Goal: Find contact information: Find contact information

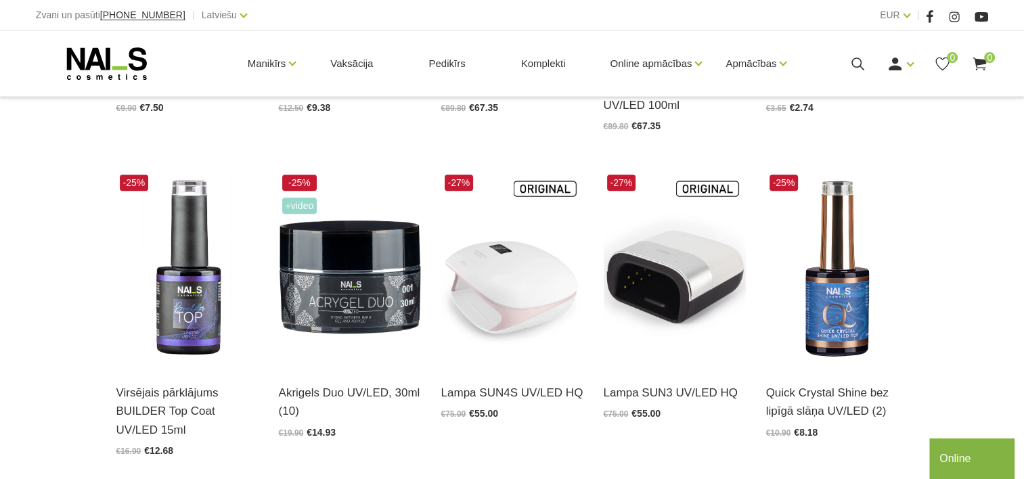
scroll to position [1088, 0]
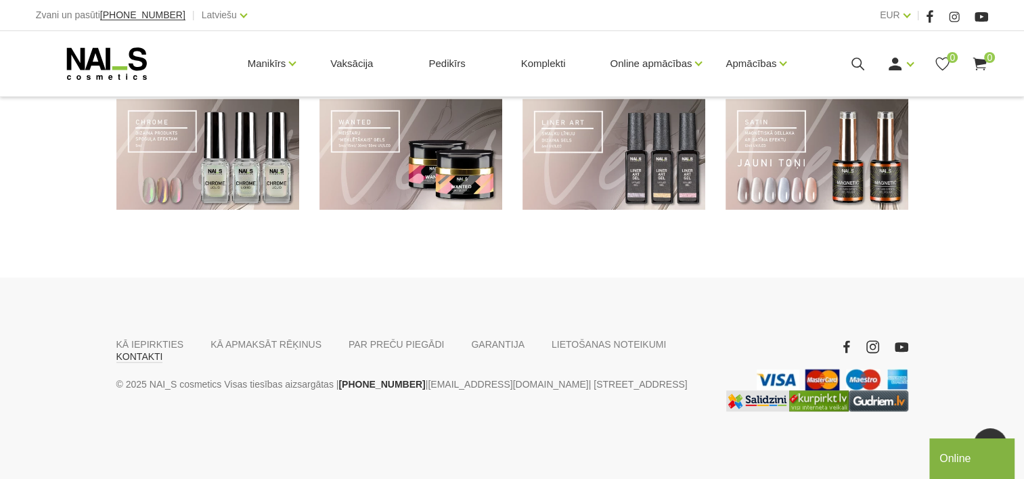
click at [163, 351] on link "KONTAKTI" at bounding box center [139, 357] width 47 height 12
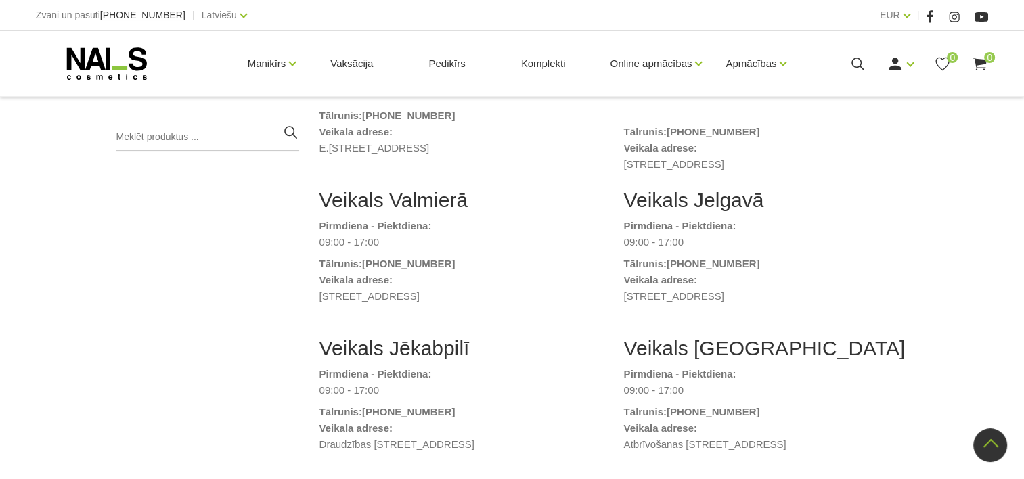
scroll to position [203, 0]
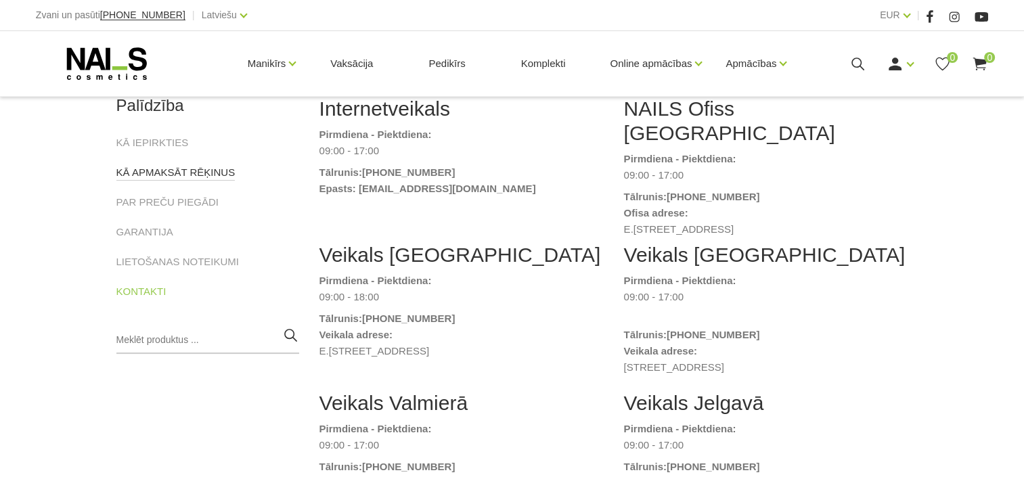
click at [163, 179] on link "KĀ APMAKSĀT RĒĶINUS" at bounding box center [175, 172] width 119 height 16
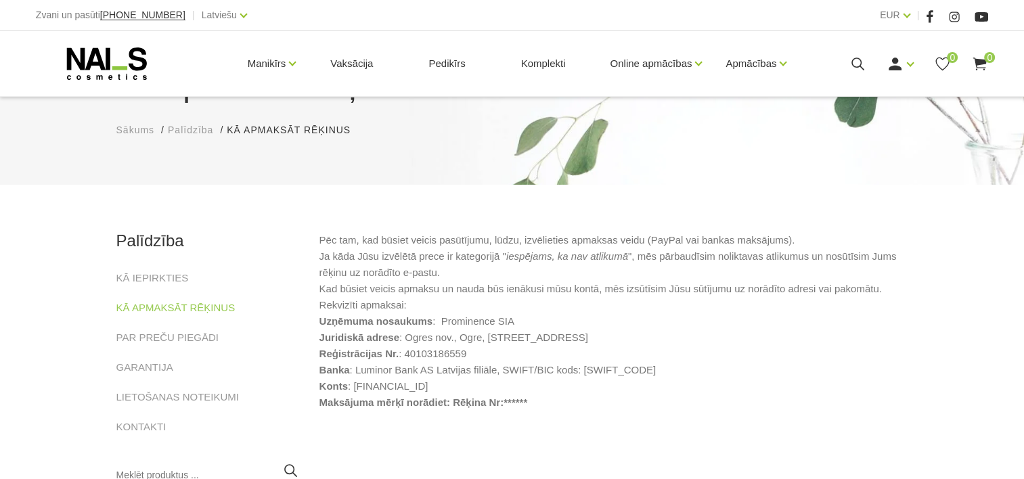
scroll to position [135, 0]
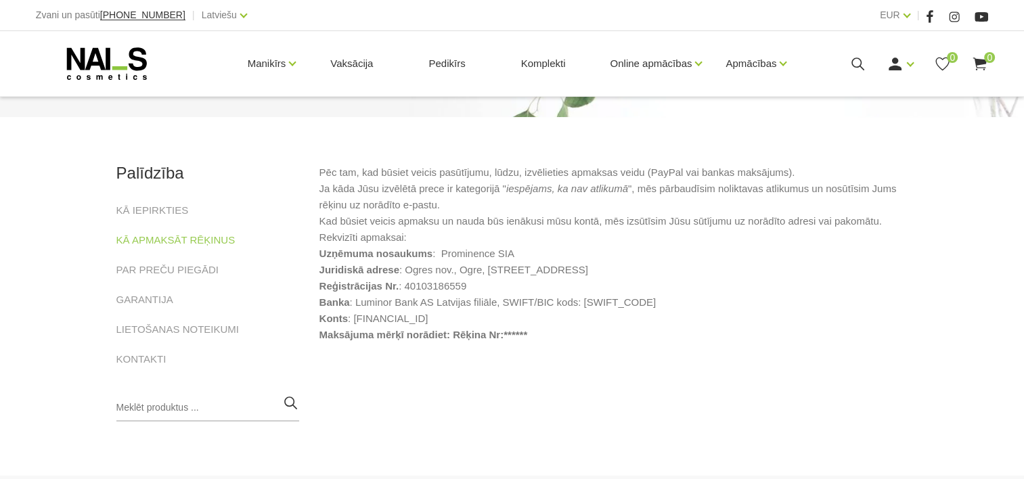
drag, startPoint x: 319, startPoint y: 258, endPoint x: 600, endPoint y: 315, distance: 286.6
click at [600, 315] on ul "Uzņēmuma nosaukums : Prominence SIA Juridiskā adrese : Ogres nov., Ogre, Mālkal…" at bounding box center [613, 294] width 589 height 97
copy ul "Uzņēmuma nosaukums : Prominence SIA Juridiskā adrese : Ogres nov., Ogre, Mālkal…"
